Goal: Find specific page/section: Find specific page/section

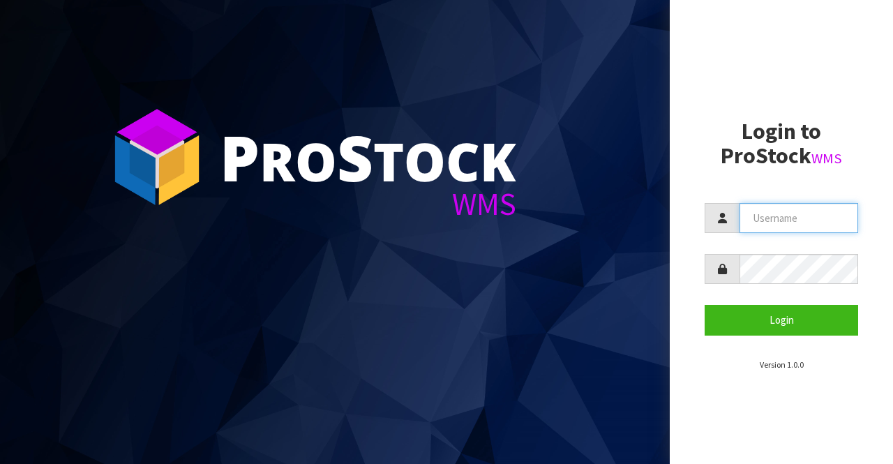
click at [762, 225] on input "text" at bounding box center [799, 218] width 119 height 30
type input "BIGGAME"
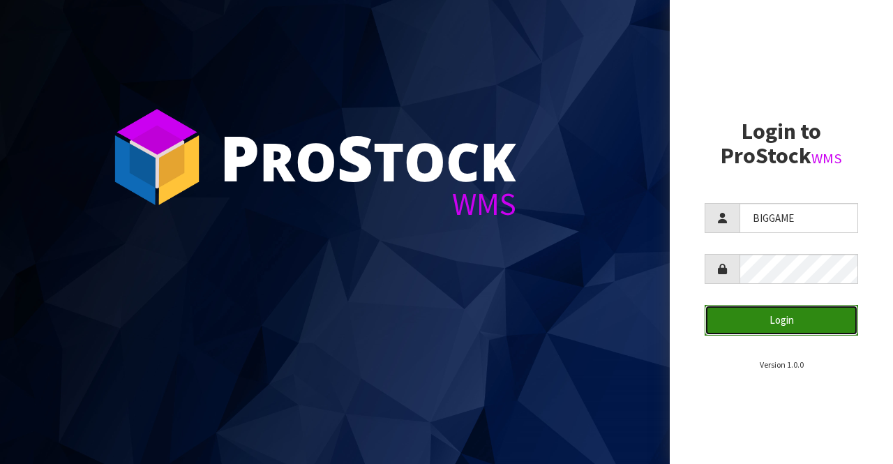
click at [806, 315] on button "Login" at bounding box center [782, 320] width 154 height 30
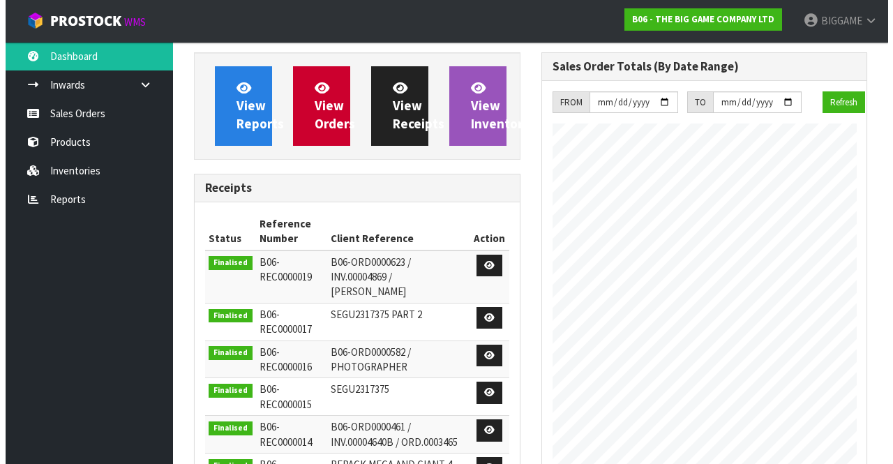
scroll to position [796, 347]
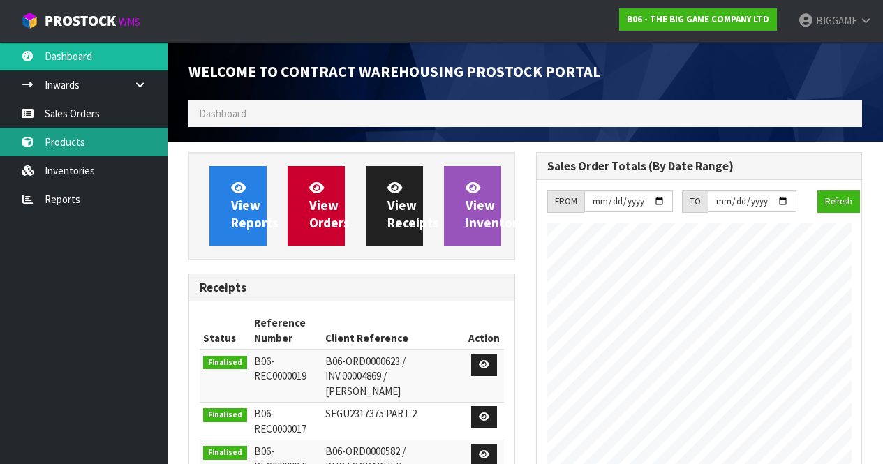
click at [94, 140] on link "Products" at bounding box center [84, 142] width 168 height 29
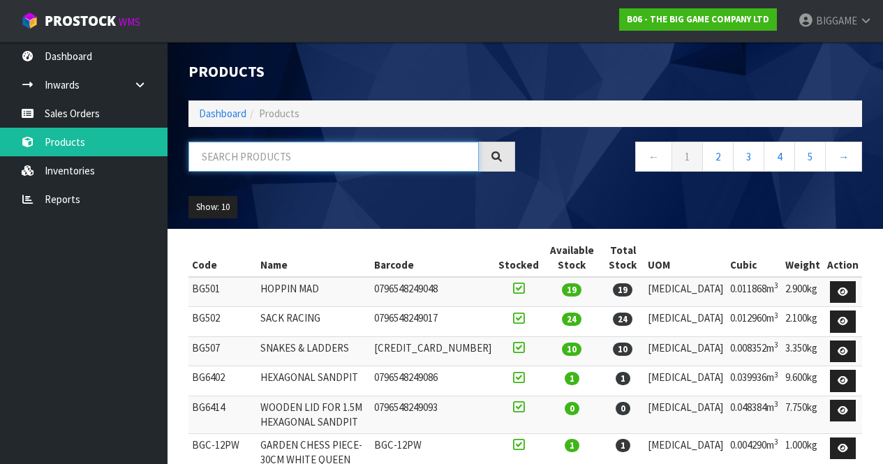
click at [231, 161] on input "text" at bounding box center [333, 157] width 290 height 30
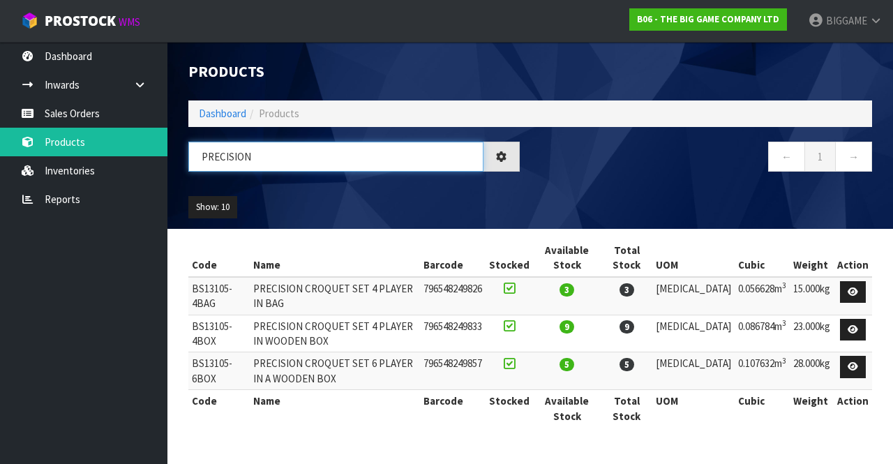
type input "PRECISION"
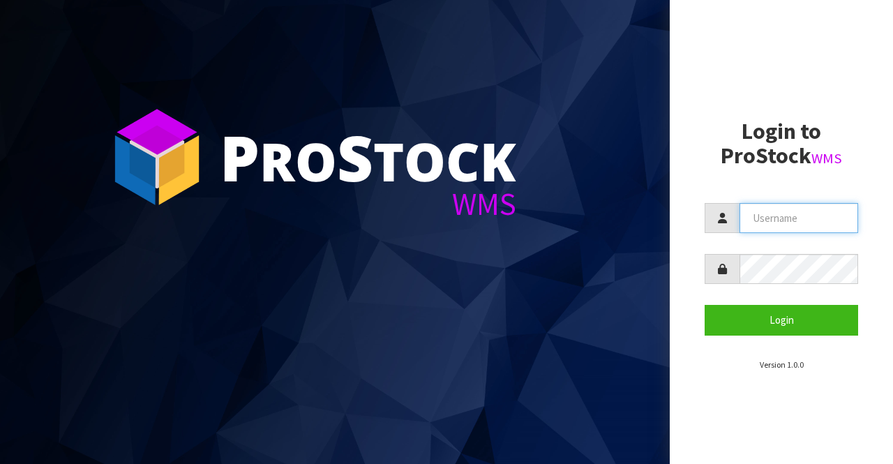
click at [755, 226] on input "text" at bounding box center [799, 218] width 119 height 30
type input "BIGGAME"
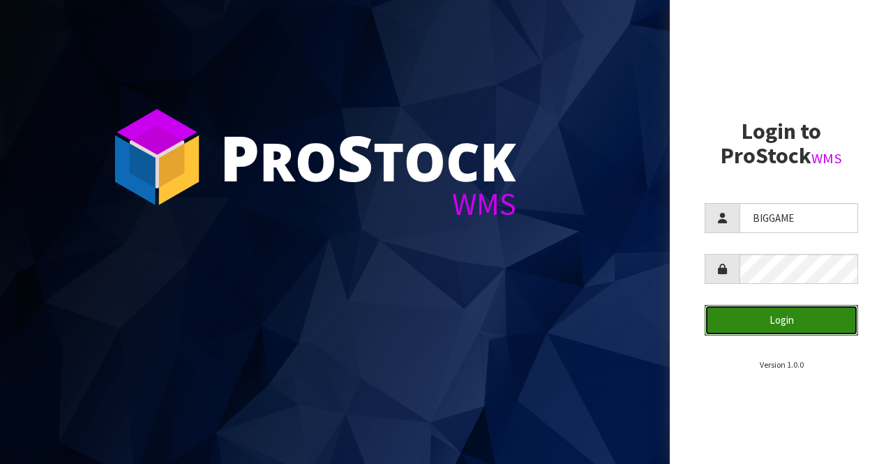
click at [773, 313] on button "Login" at bounding box center [782, 320] width 154 height 30
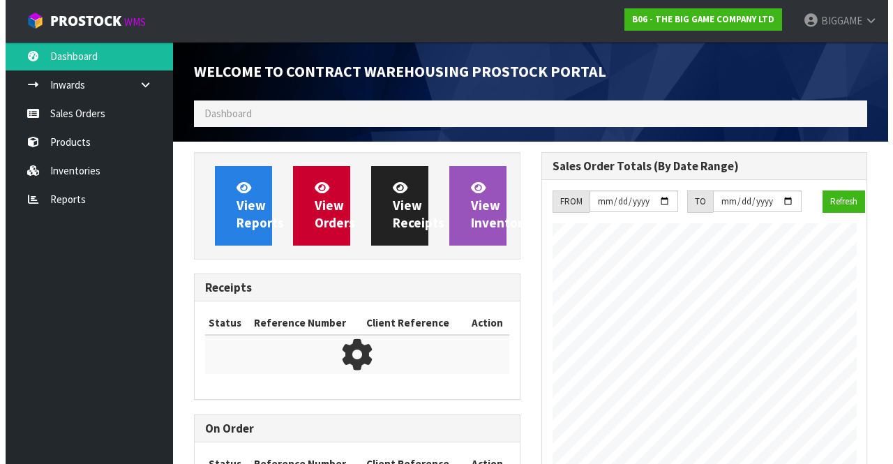
scroll to position [796, 347]
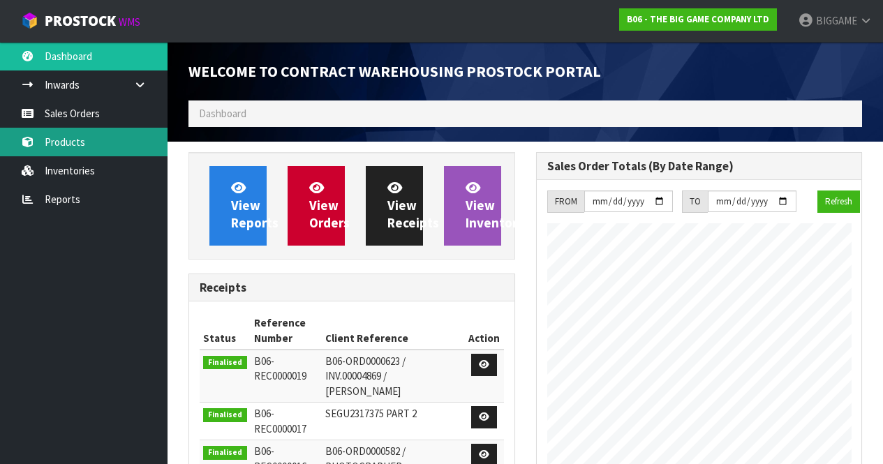
click at [82, 141] on link "Products" at bounding box center [84, 142] width 168 height 29
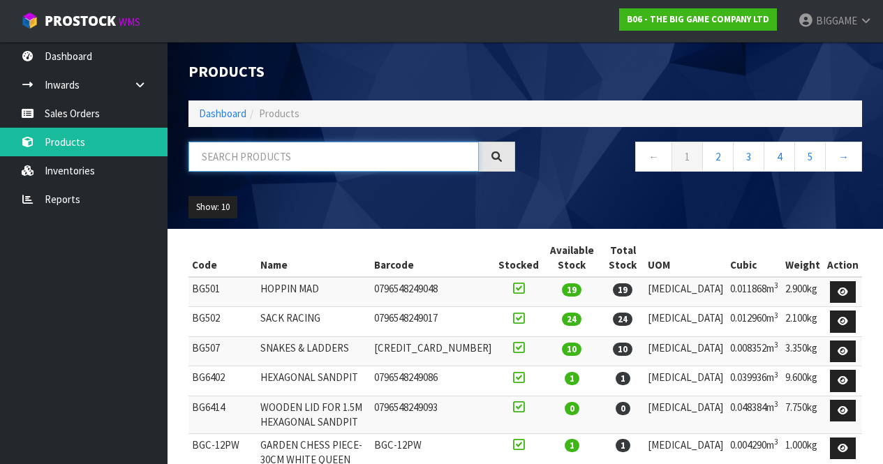
click at [214, 156] on input "text" at bounding box center [333, 157] width 290 height 30
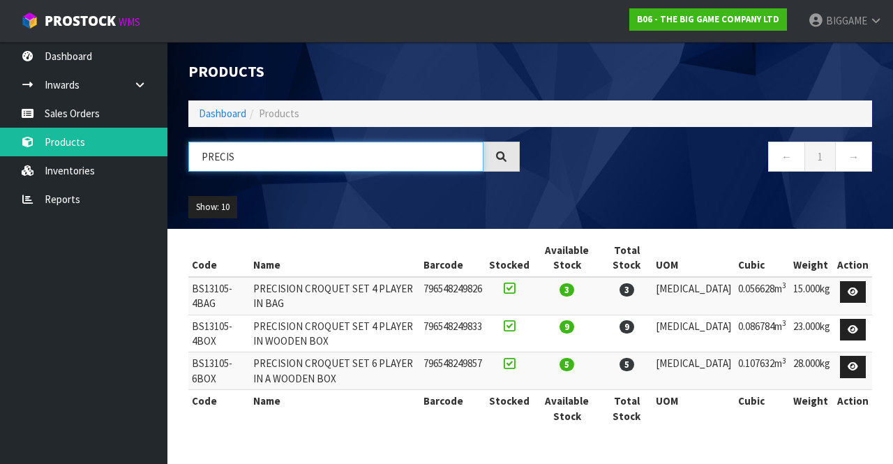
type input "PRECIS"
